Goal: Transaction & Acquisition: Purchase product/service

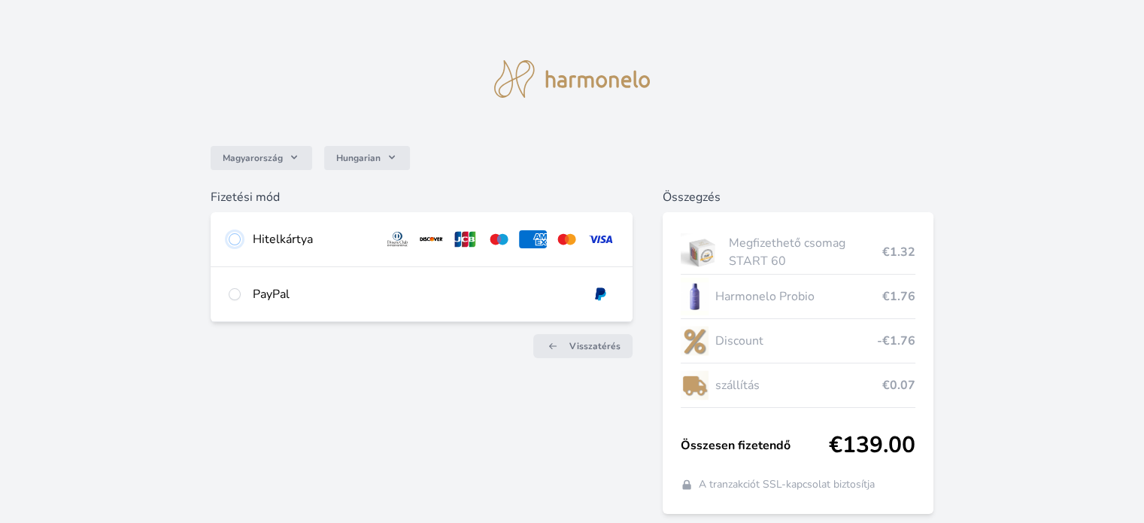
click at [233, 239] on input "radio" at bounding box center [235, 239] width 12 height 12
radio input "true"
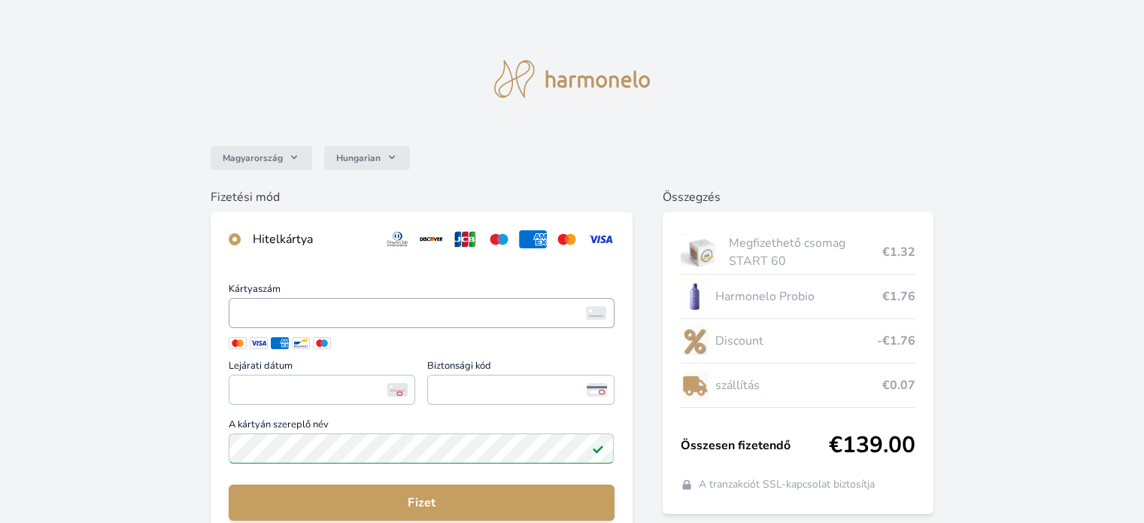
click at [270, 323] on span "<p>Your browser does not support iframes.</p>" at bounding box center [421, 313] width 385 height 30
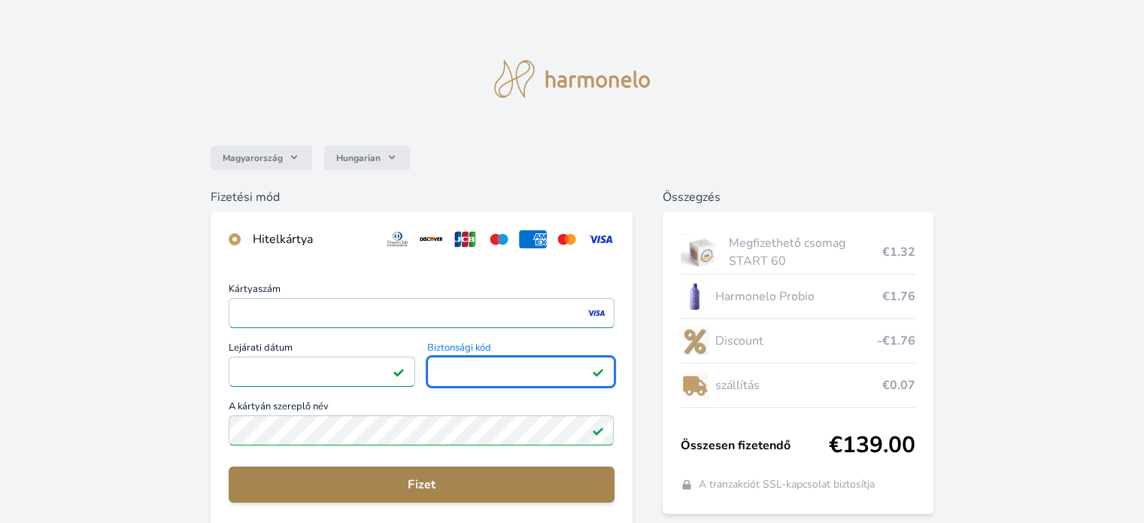
click at [356, 492] on span "Fizet" at bounding box center [421, 484] width 361 height 18
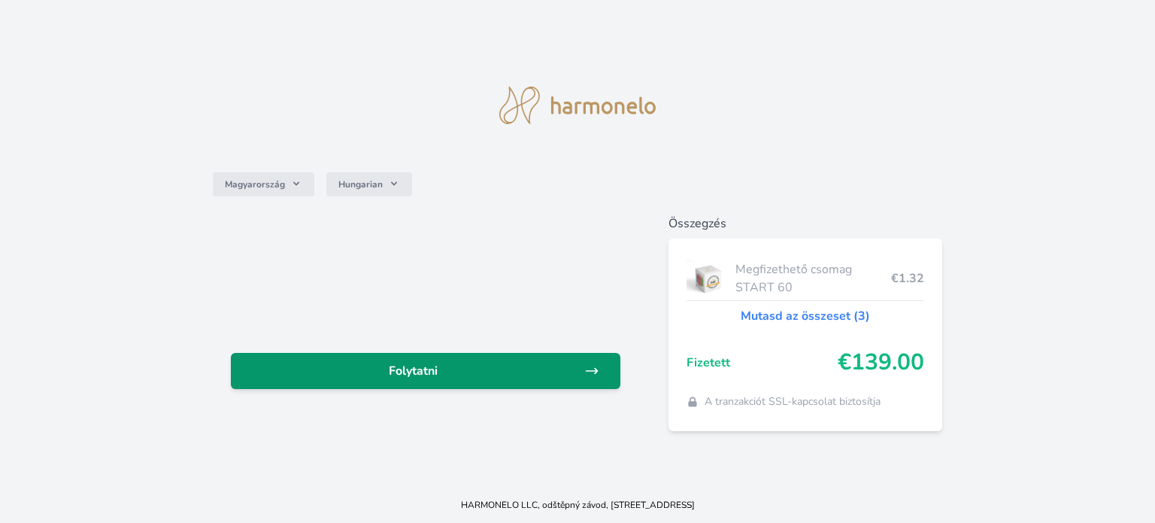
click at [468, 362] on span "Folytatni" at bounding box center [413, 371] width 341 height 18
